Goal: Find specific page/section: Find specific page/section

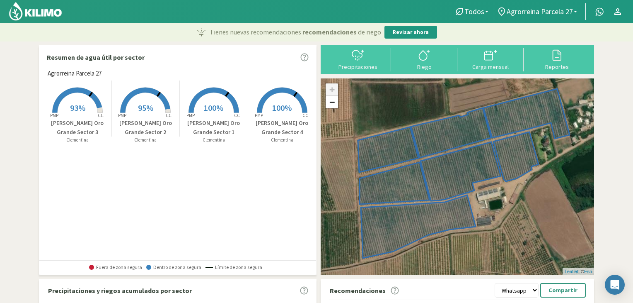
scroll to position [41, 0]
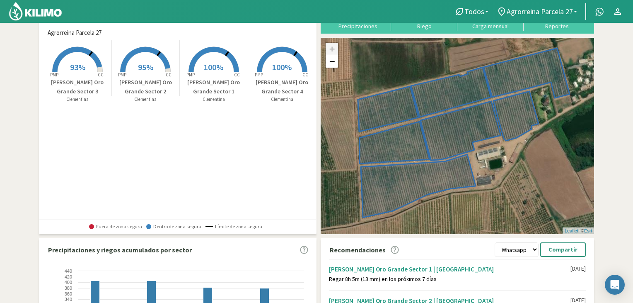
click at [48, 23] on div "Resumen de agua útil por sector" at bounding box center [177, 16] width 277 height 23
click at [51, 12] on img at bounding box center [35, 11] width 54 height 20
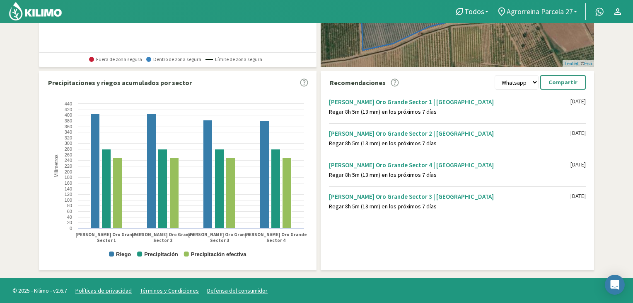
click at [539, 12] on span "Agrorreina Parcela 27" at bounding box center [540, 11] width 66 height 9
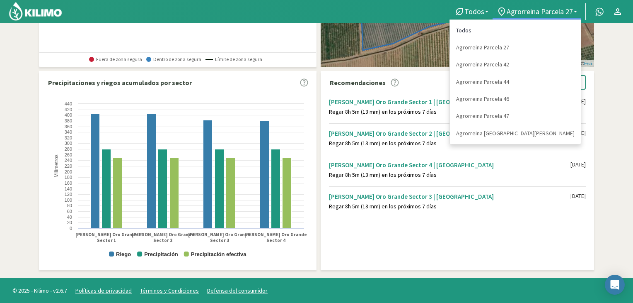
click at [539, 31] on link "Todos" at bounding box center [515, 30] width 131 height 17
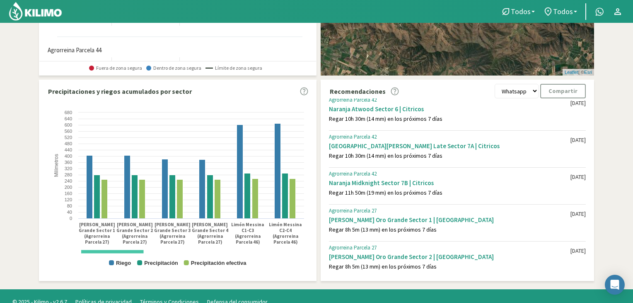
scroll to position [417, 0]
